Goal: Information Seeking & Learning: Check status

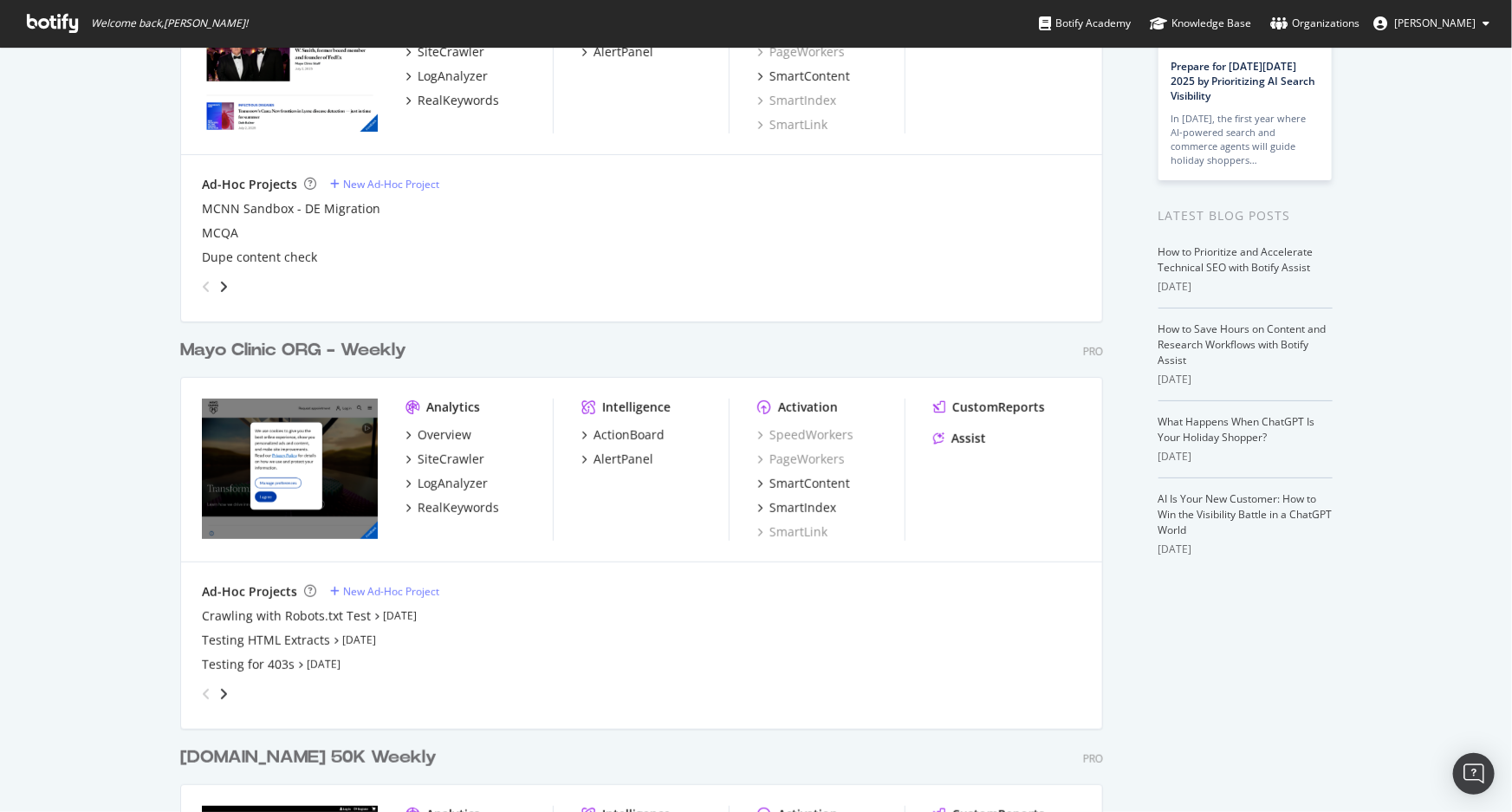
scroll to position [236, 0]
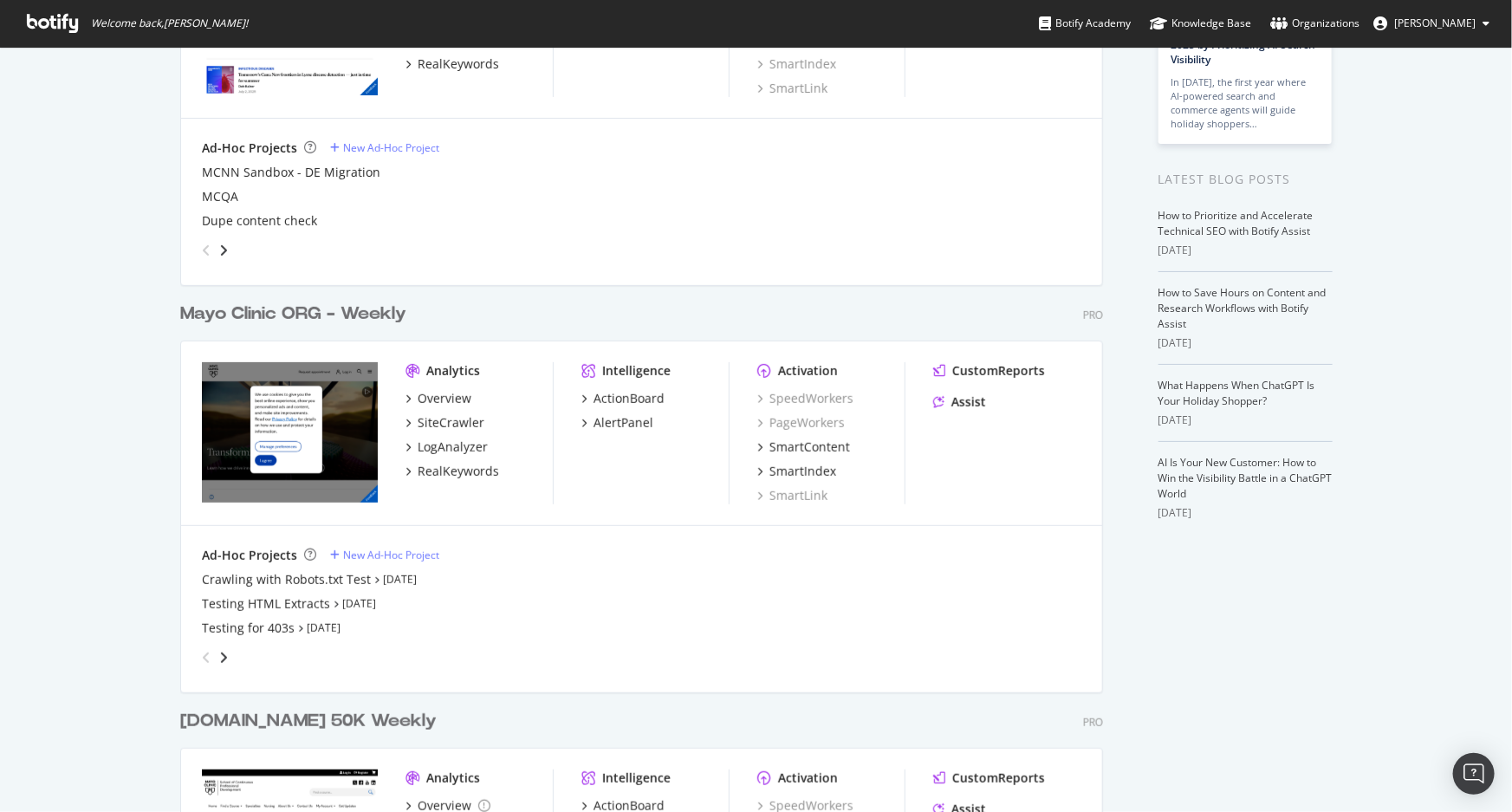
click at [370, 312] on div "Mayo Clinic ORG - Weekly" at bounding box center [293, 315] width 226 height 26
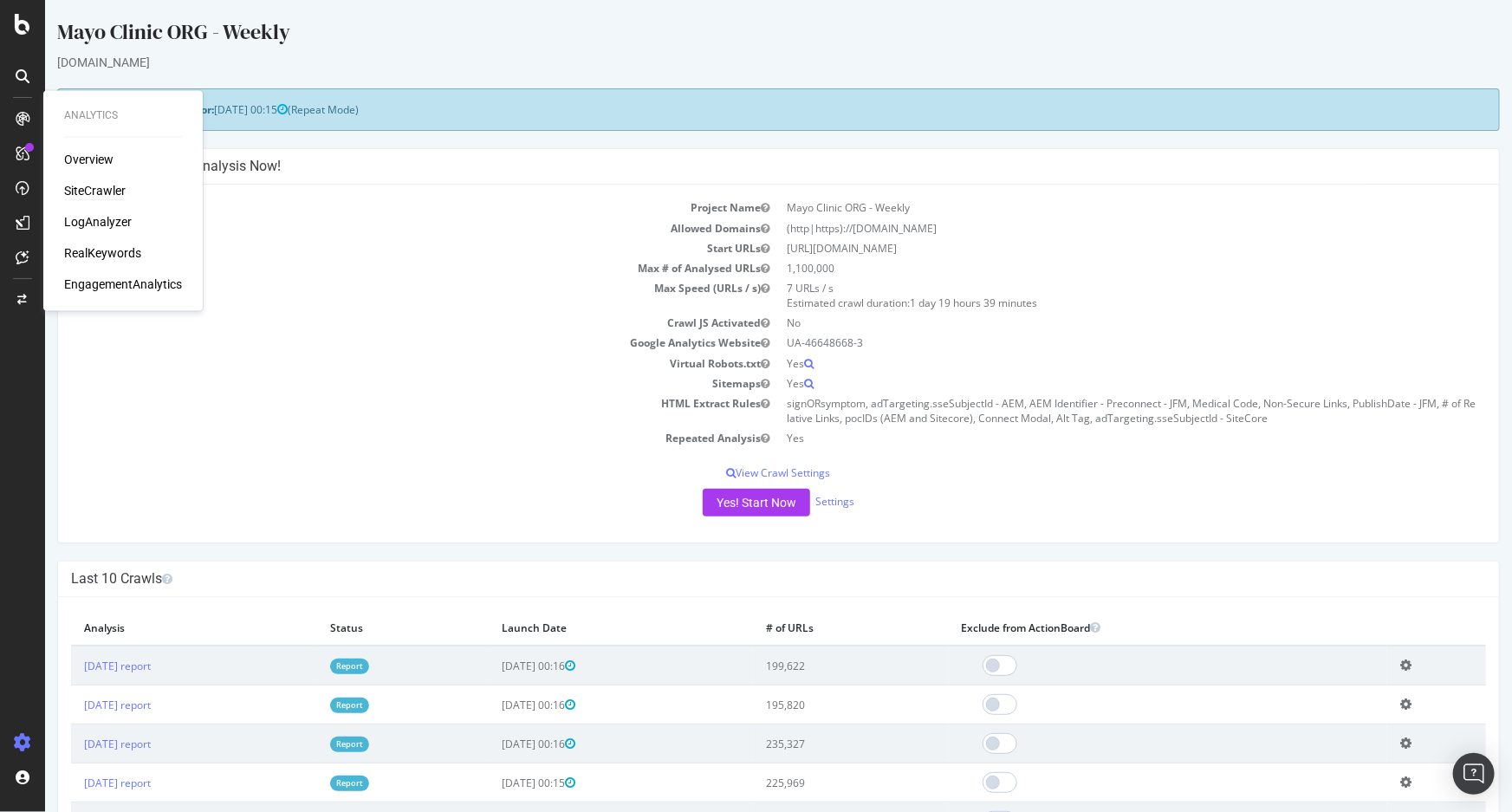
click at [81, 192] on div "SiteCrawler" at bounding box center [94, 192] width 62 height 18
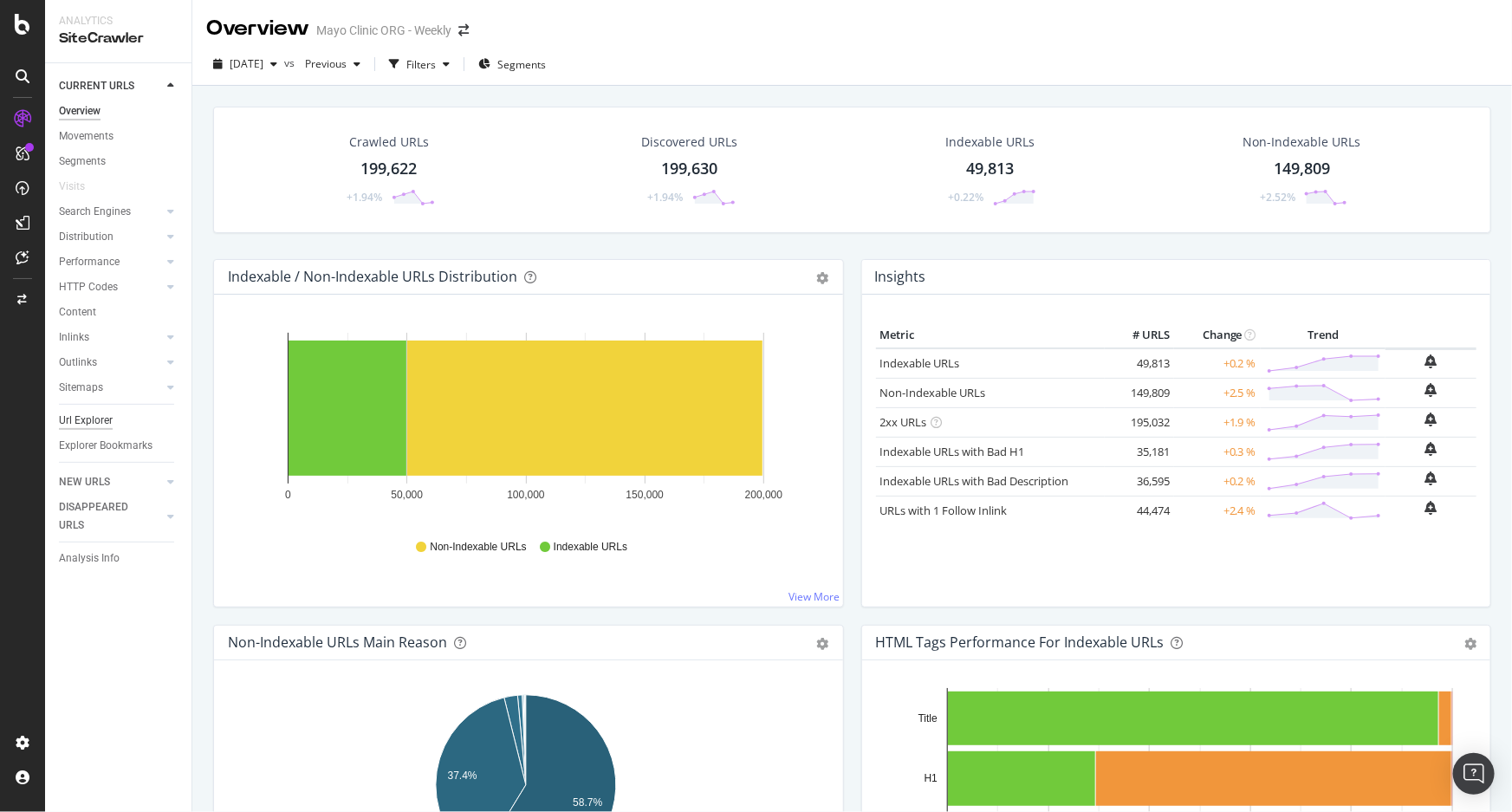
click at [95, 422] on div "Url Explorer" at bounding box center [86, 420] width 54 height 18
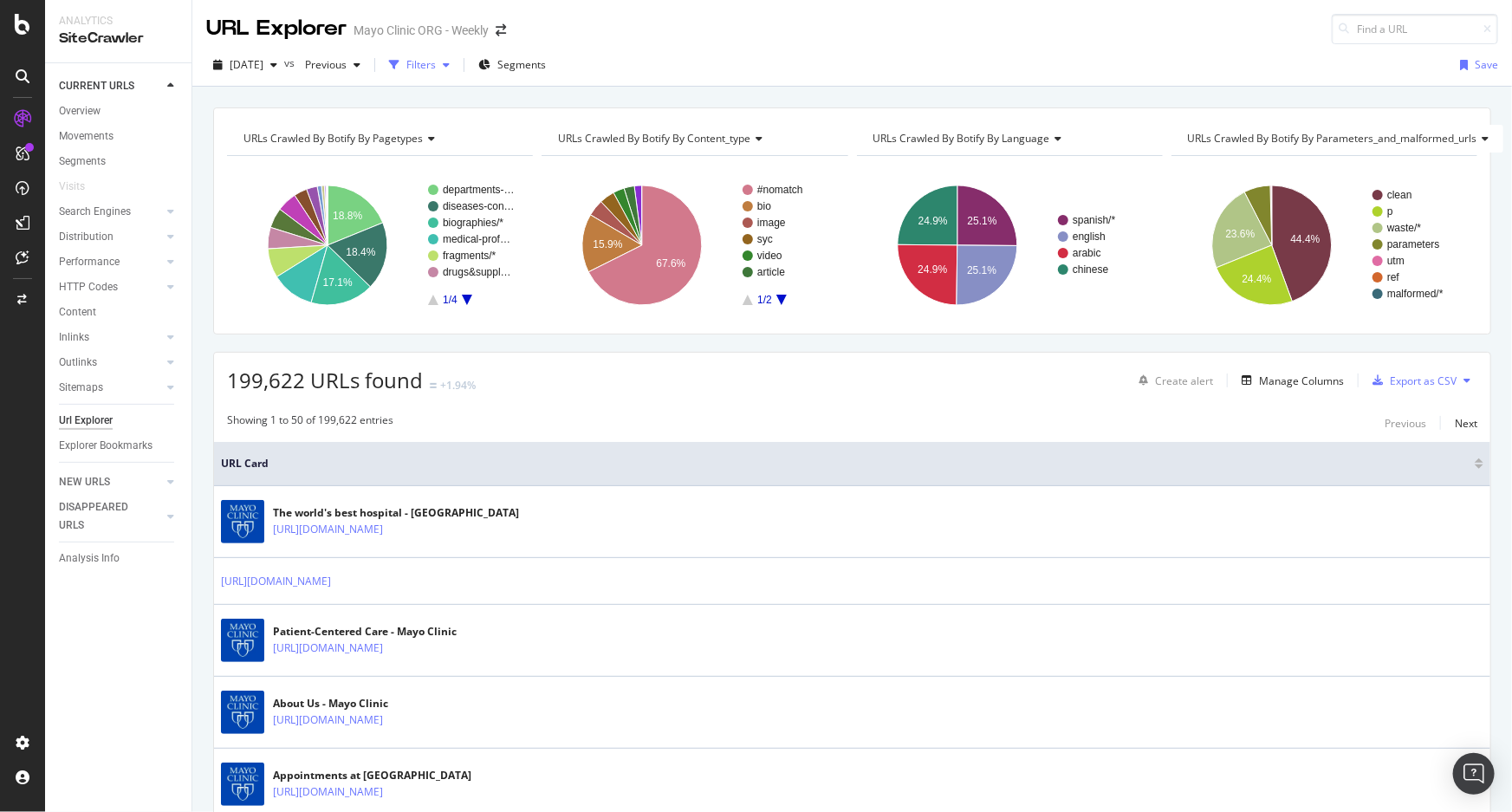
click at [456, 65] on div "button" at bounding box center [446, 65] width 21 height 11
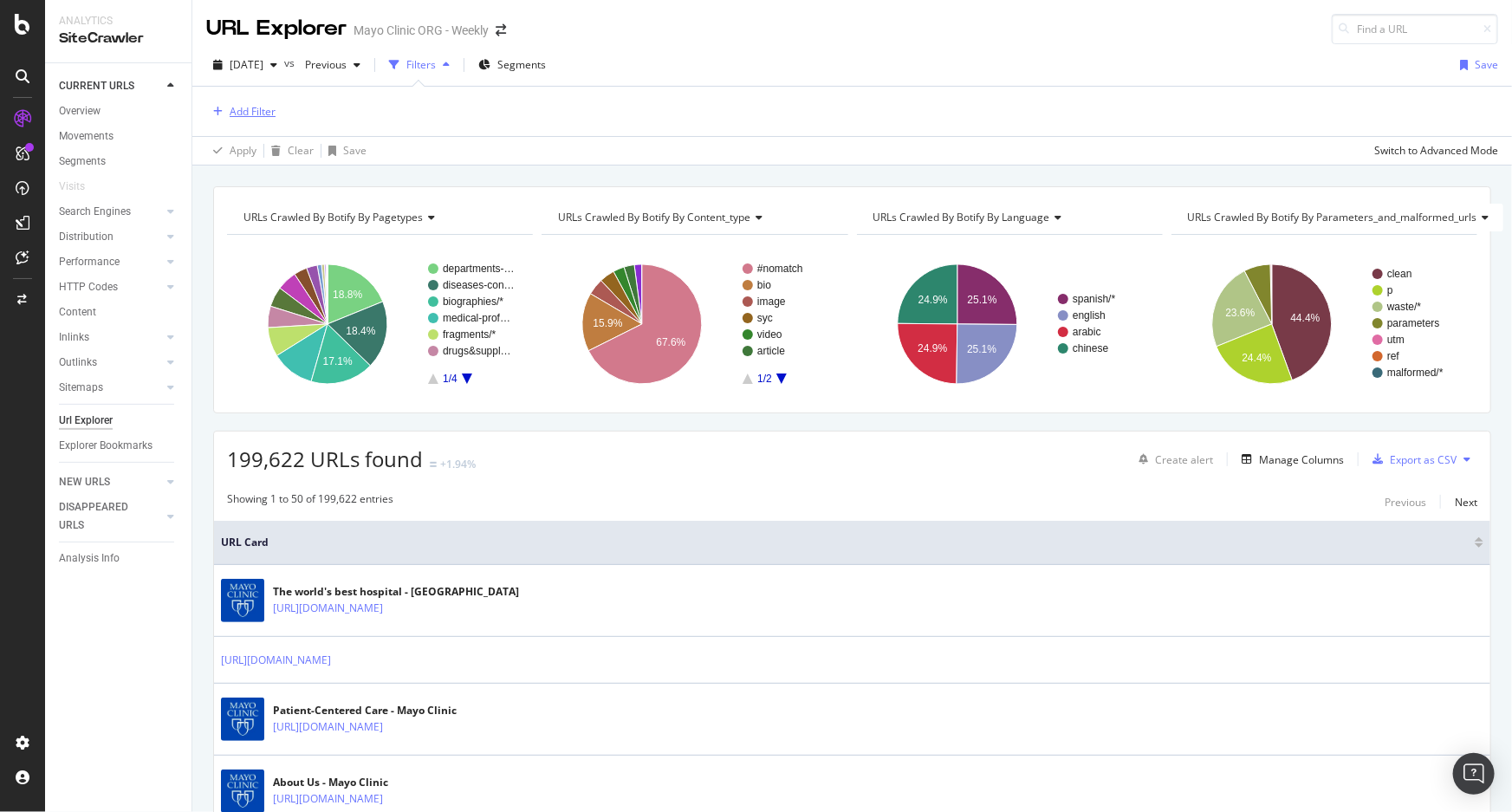
click at [243, 118] on div "Add Filter" at bounding box center [252, 111] width 46 height 15
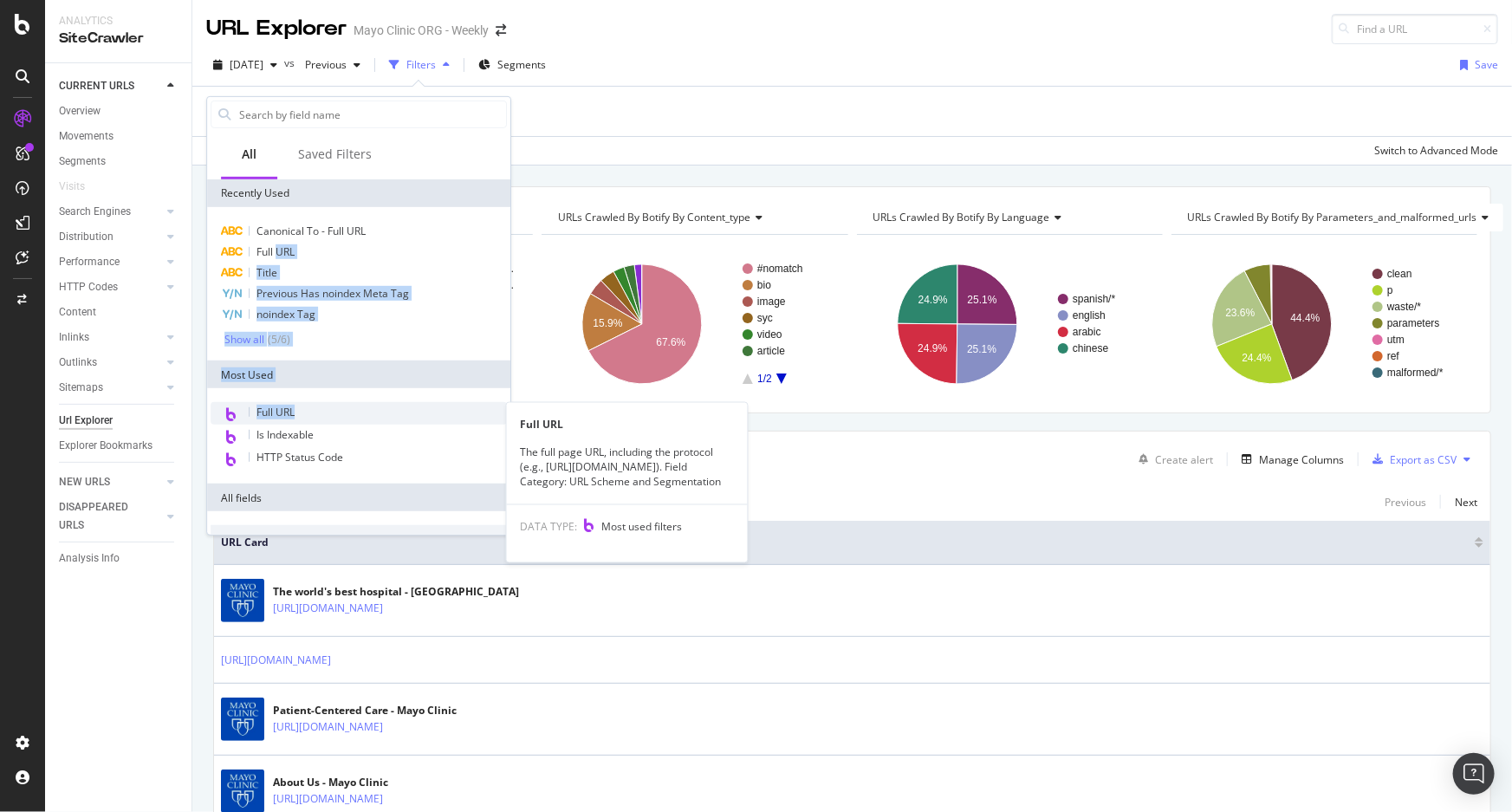
drag, startPoint x: 277, startPoint y: 247, endPoint x: 294, endPoint y: 417, distance: 170.8
click at [294, 417] on div "Recently Used Canonical To - Full URL Full URL Title Previous Has noindex Meta …" at bounding box center [359, 640] width 303 height 922
click at [294, 413] on span "Full URL" at bounding box center [275, 411] width 38 height 15
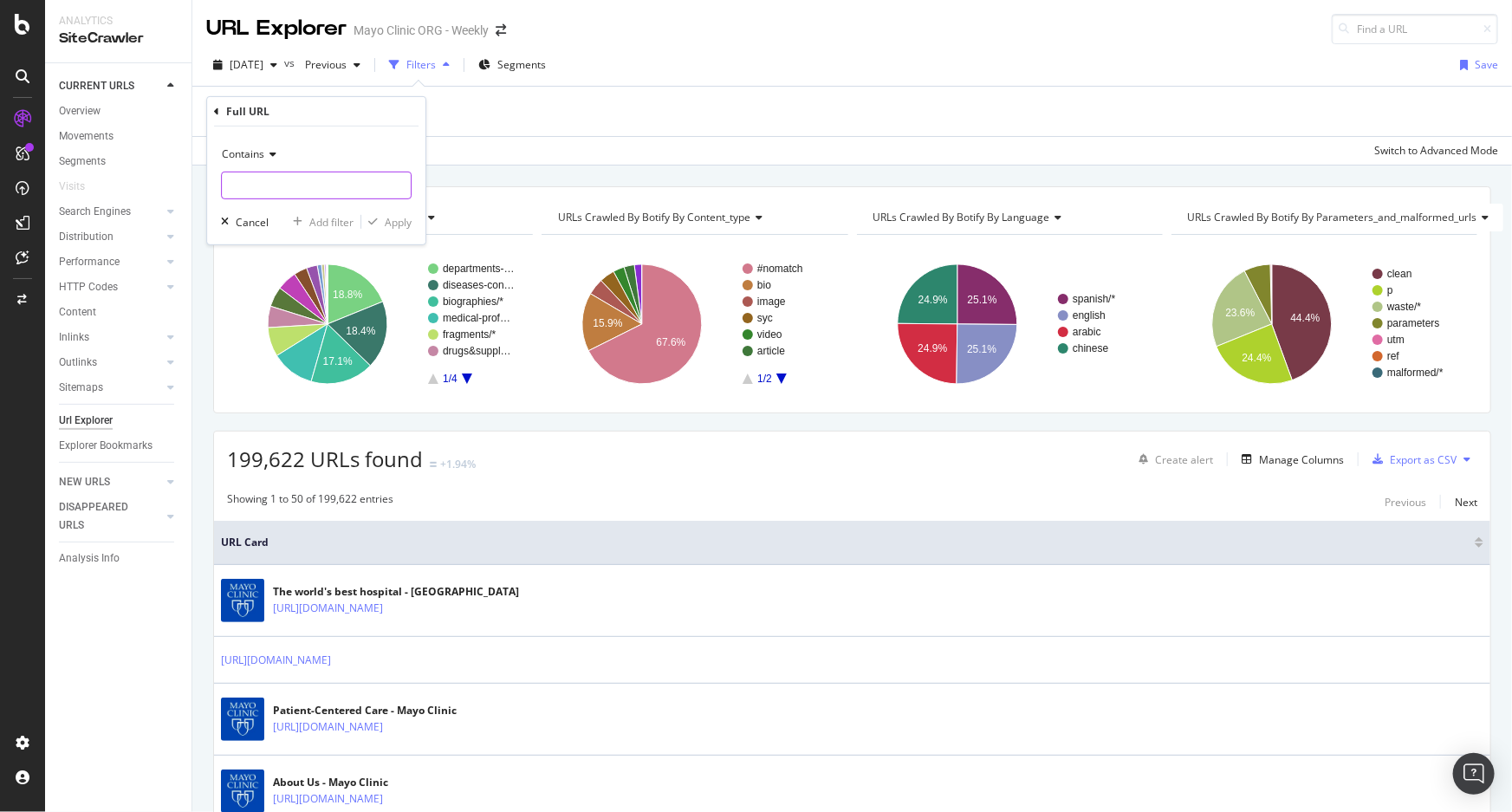
click at [274, 190] on input "text" at bounding box center [316, 185] width 189 height 28
paste input "[URL][DOMAIN_NAME]"
type input "[URL][DOMAIN_NAME]"
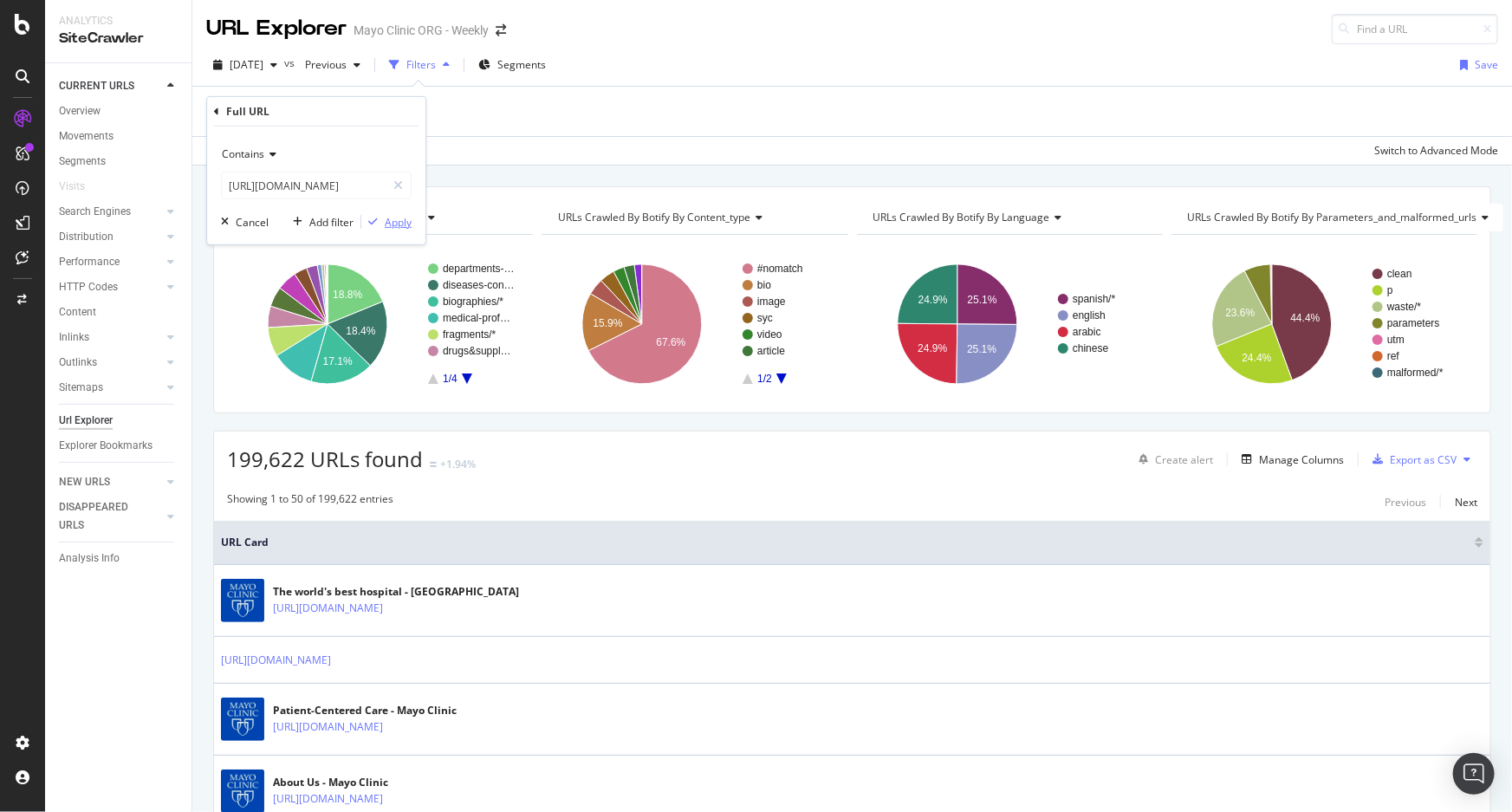
click at [406, 221] on div "Apply" at bounding box center [397, 221] width 27 height 15
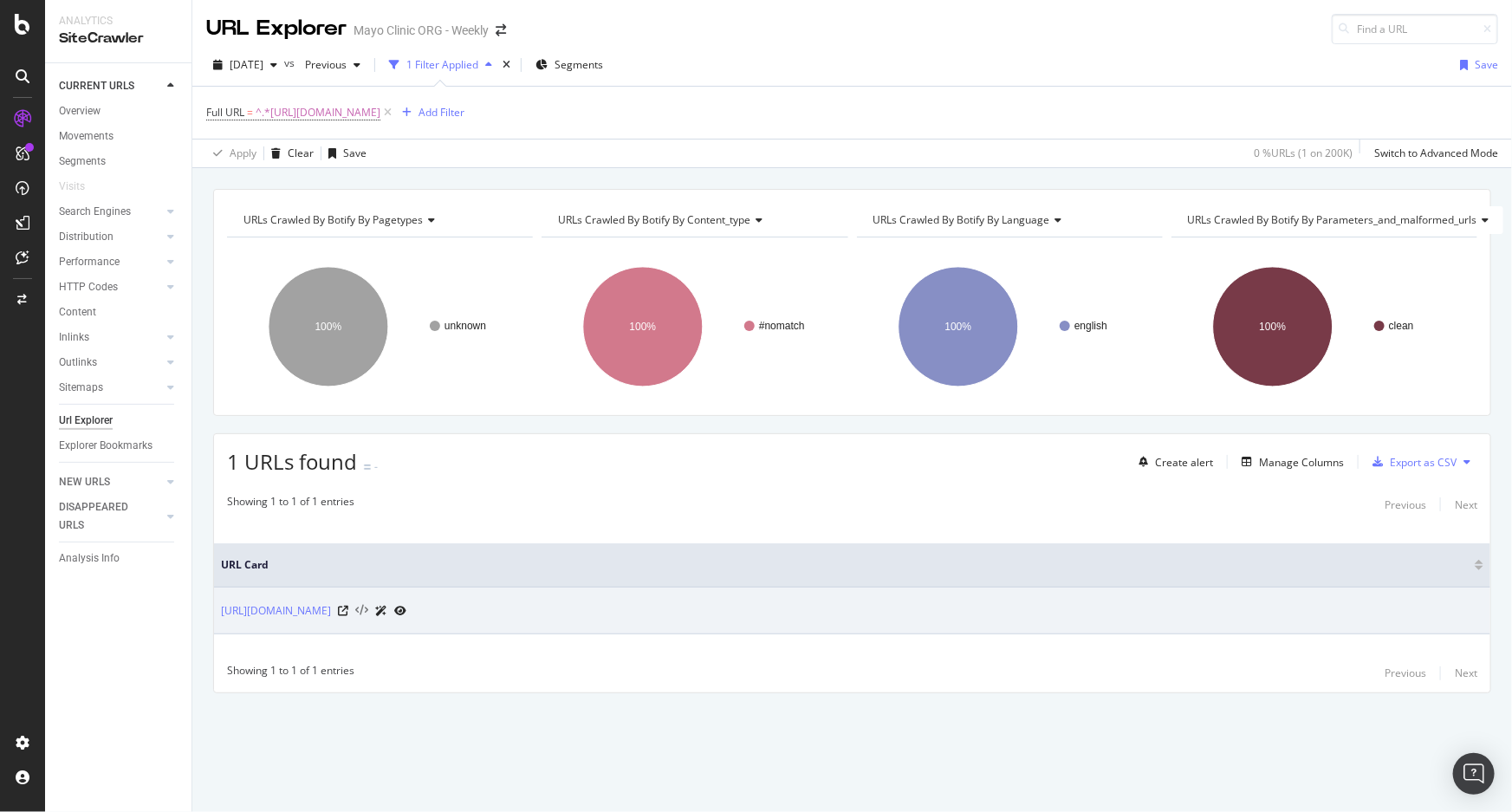
click at [368, 610] on icon at bounding box center [361, 611] width 13 height 12
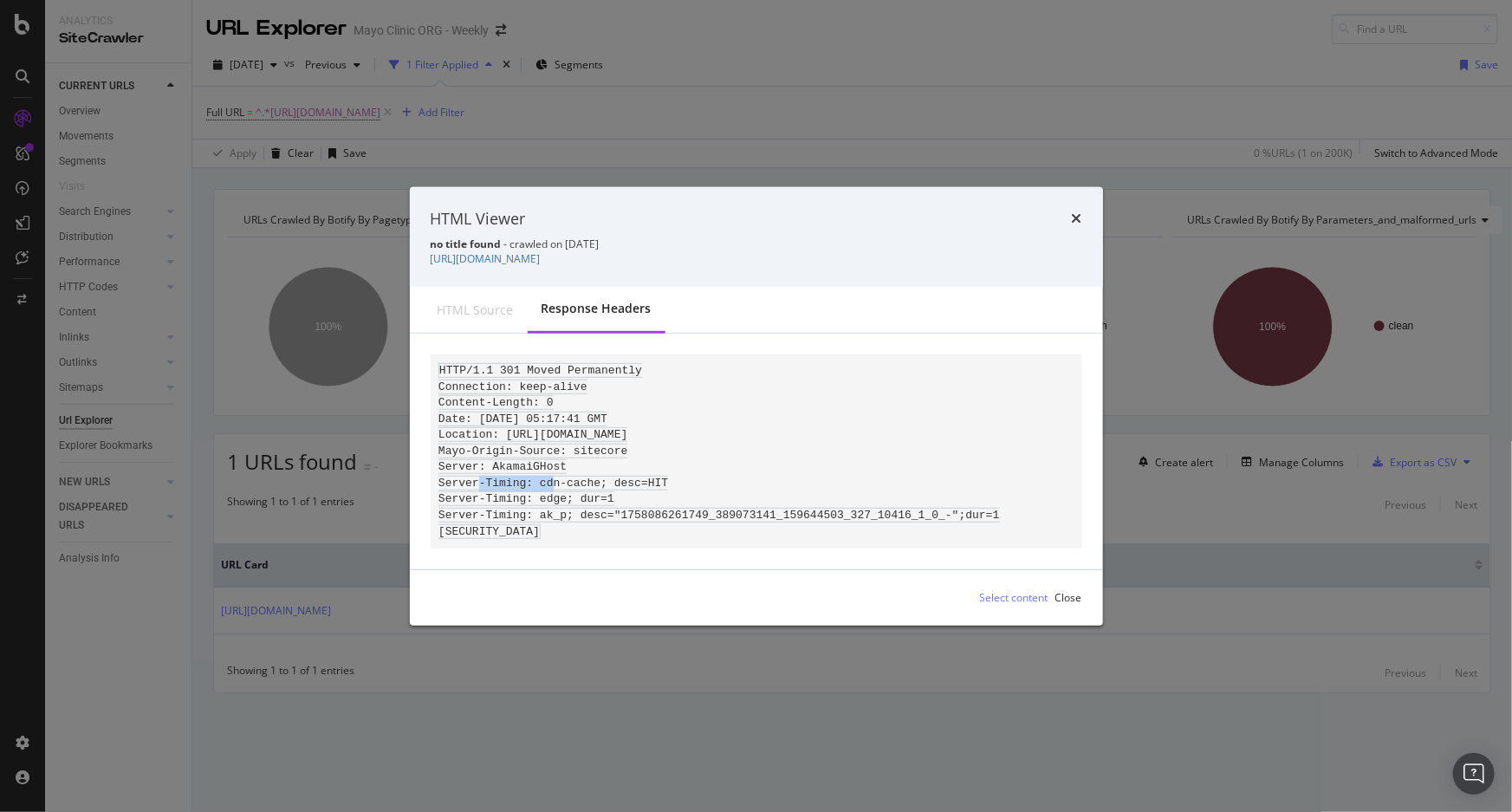
drag, startPoint x: 491, startPoint y: 462, endPoint x: 557, endPoint y: 462, distance: 66.0
click at [557, 462] on pre "HTTP/1.1 301 Moved Permanently Connection: keep-alive Content-Length: 0 Date: […" at bounding box center [756, 451] width 651 height 193
click at [1076, 212] on icon "times" at bounding box center [1077, 219] width 11 height 14
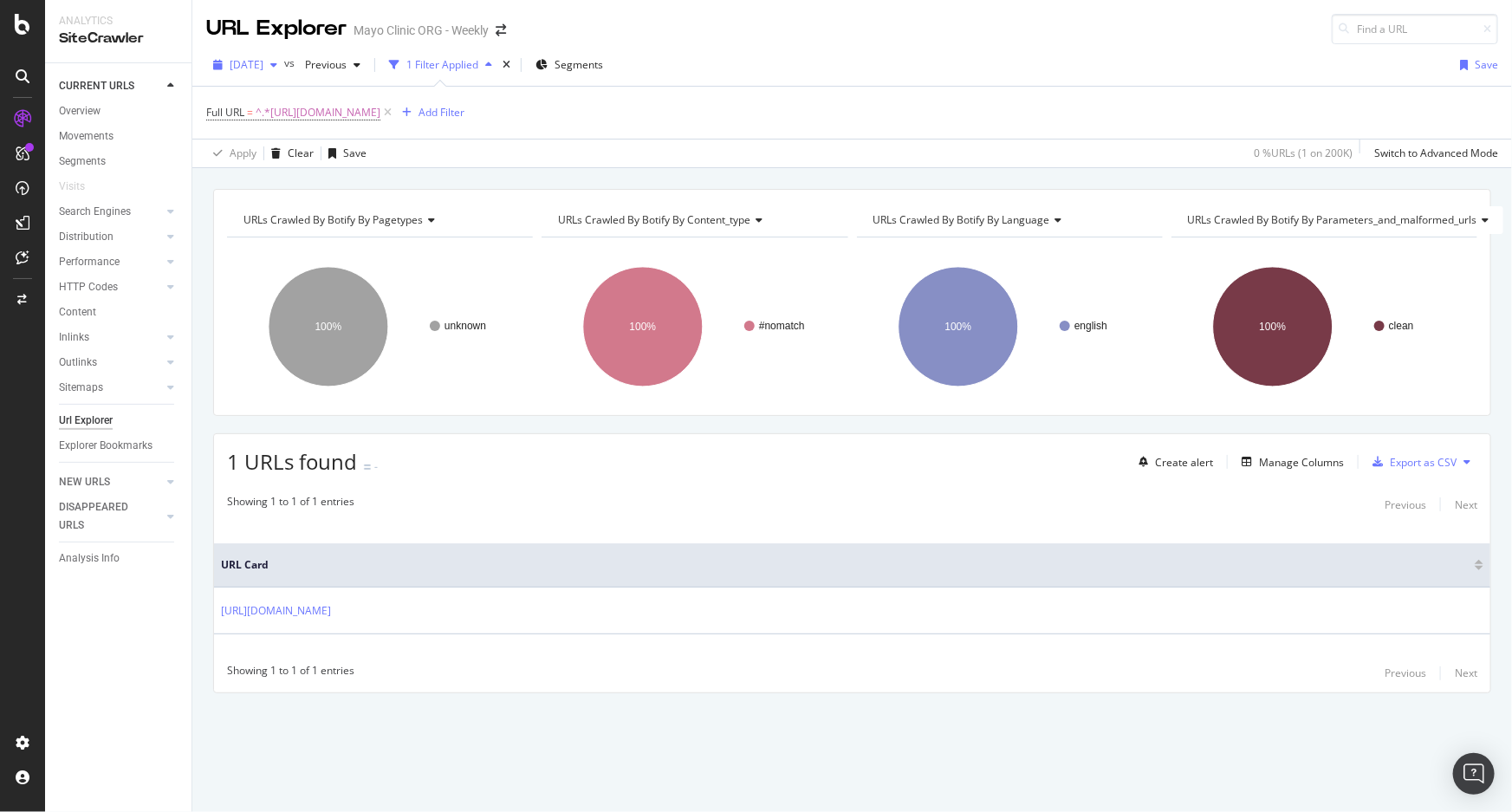
click at [277, 63] on icon "button" at bounding box center [273, 65] width 7 height 11
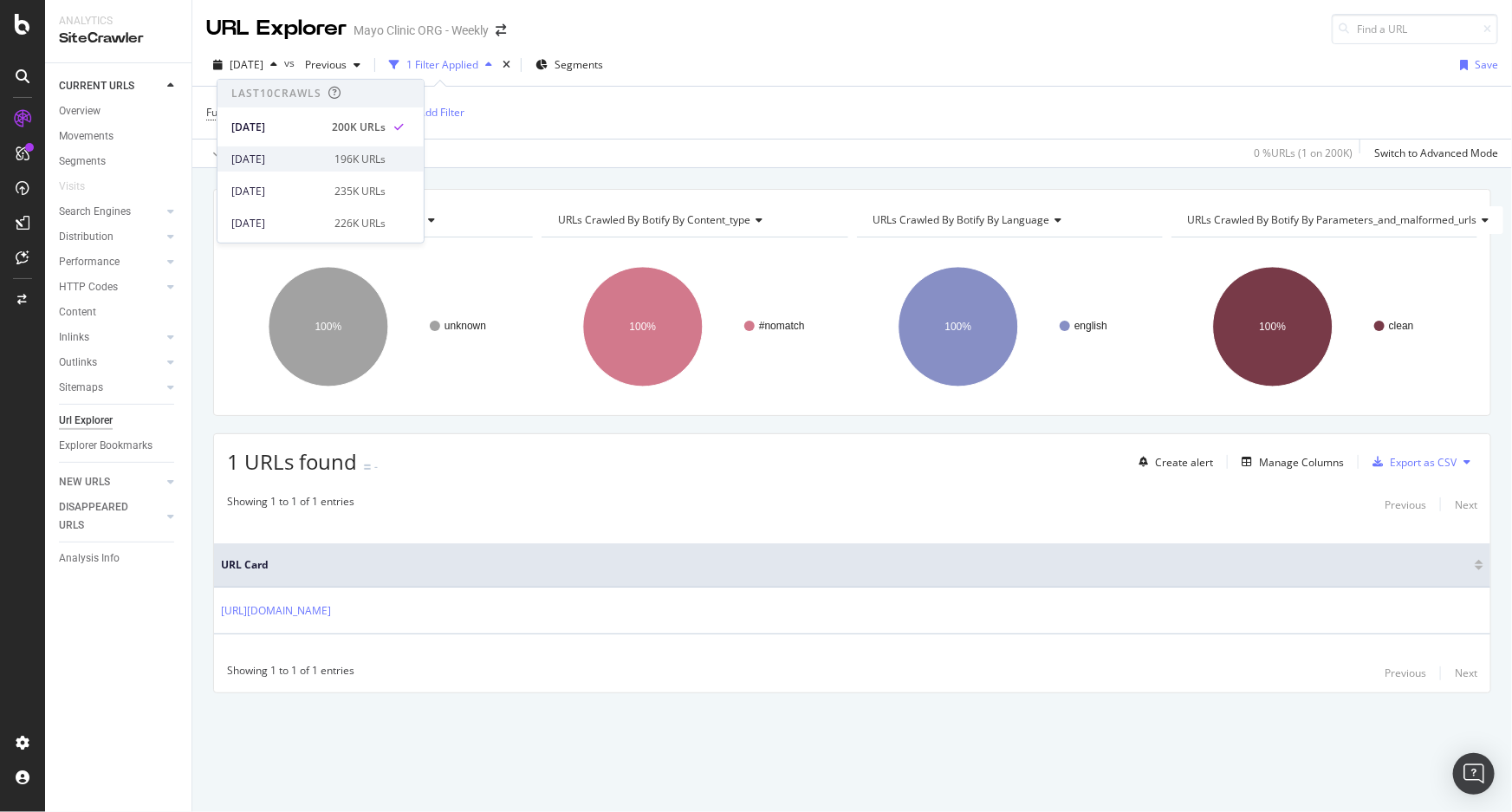
click at [287, 153] on div "[DATE]" at bounding box center [277, 158] width 92 height 16
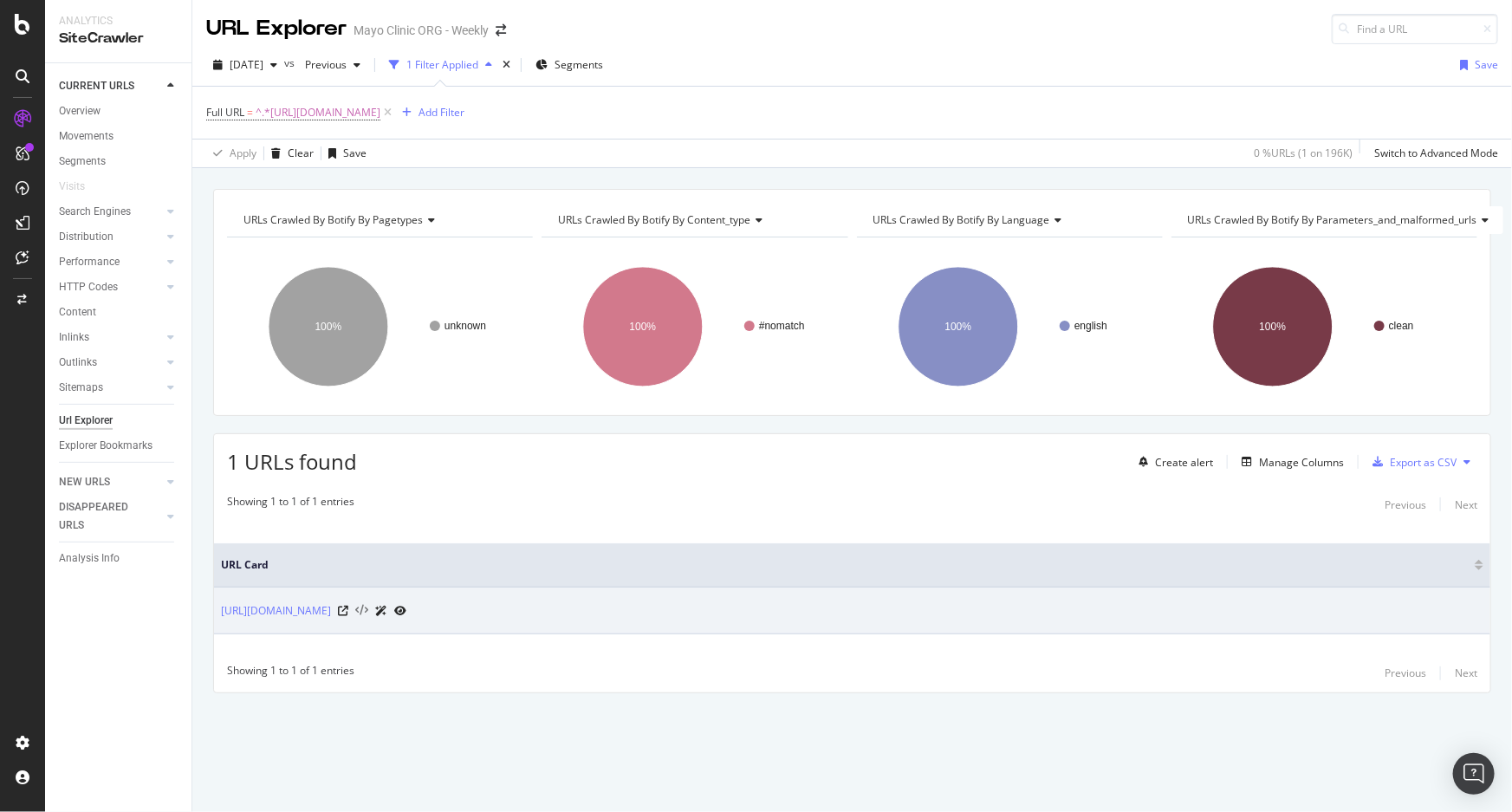
click at [368, 607] on icon at bounding box center [361, 611] width 13 height 12
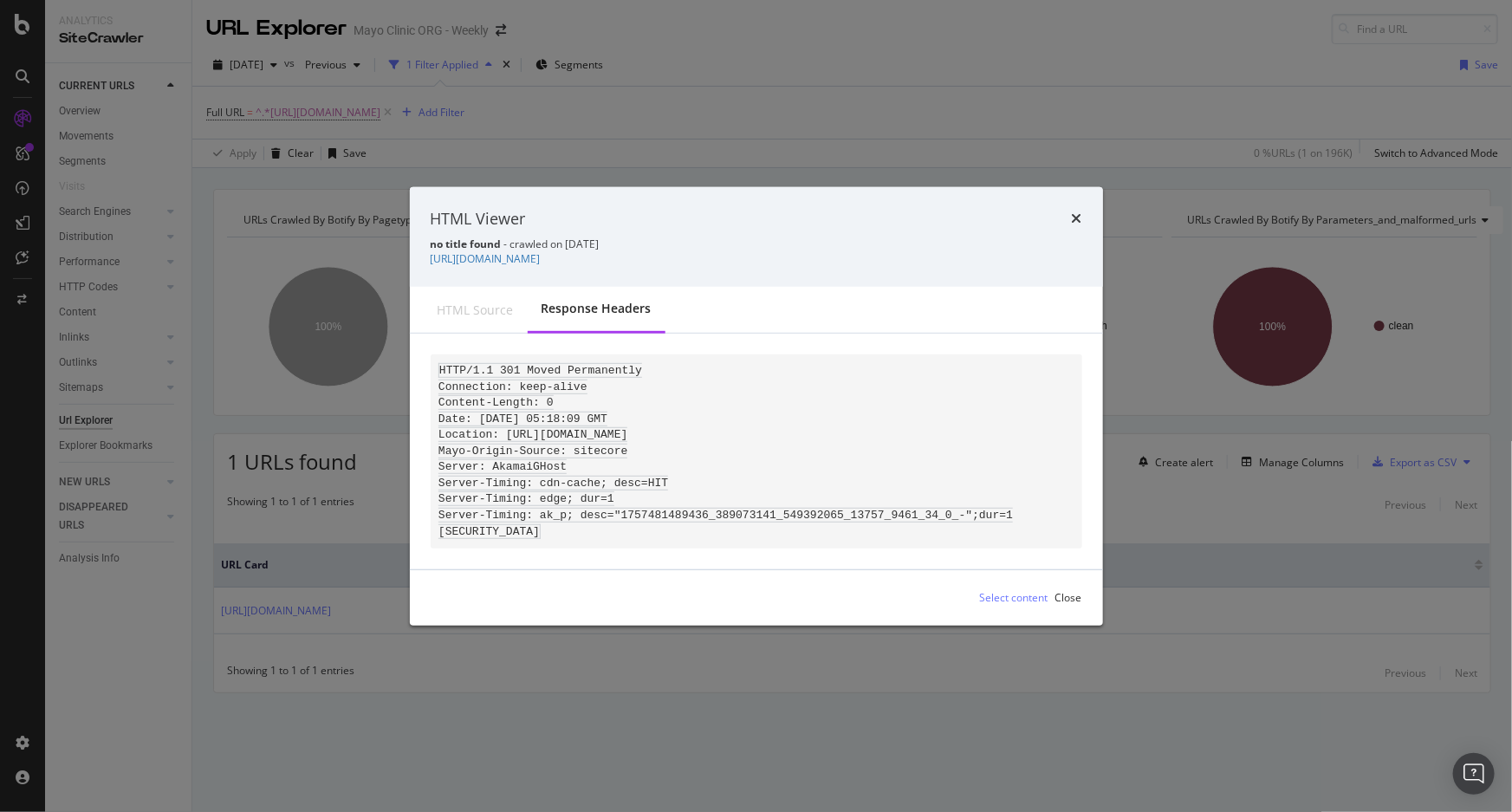
click at [1083, 208] on div "HTML Viewer no title found - crawled on [DATE] [URL][DOMAIN_NAME]" at bounding box center [756, 236] width 694 height 100
click at [1077, 212] on icon "times" at bounding box center [1077, 219] width 11 height 14
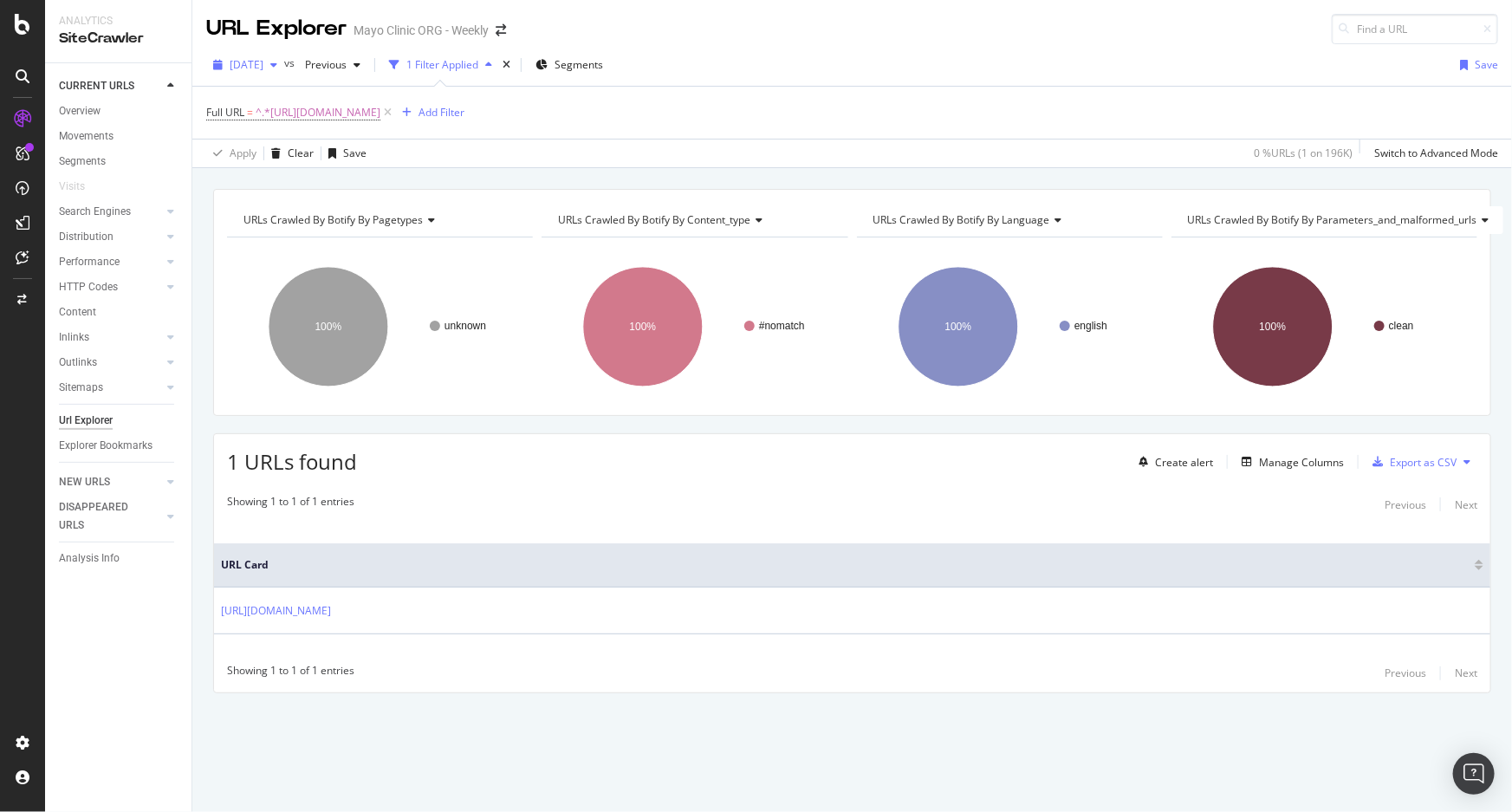
click at [264, 64] on span "[DATE]" at bounding box center [246, 64] width 33 height 15
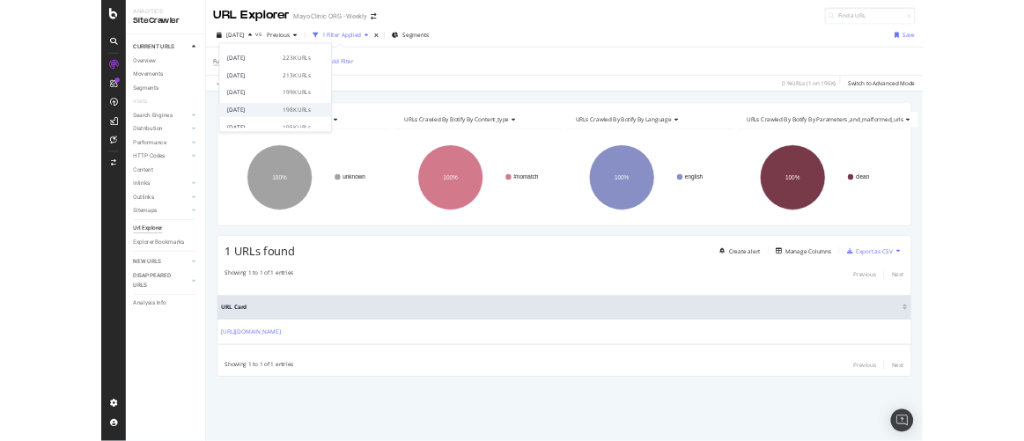
scroll to position [480, 0]
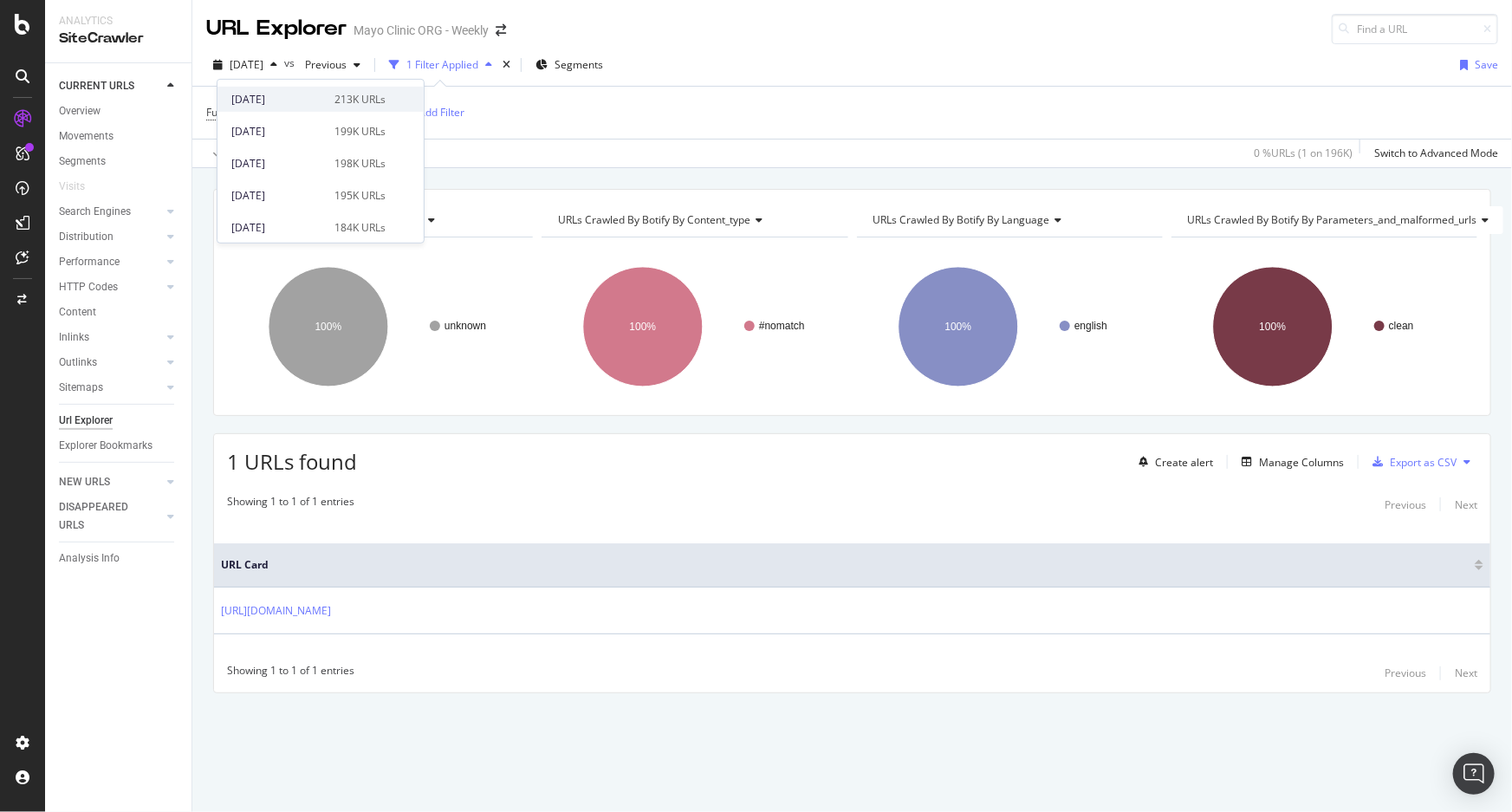
click at [266, 100] on div "[DATE]" at bounding box center [277, 98] width 92 height 16
